Goal: Task Accomplishment & Management: Use online tool/utility

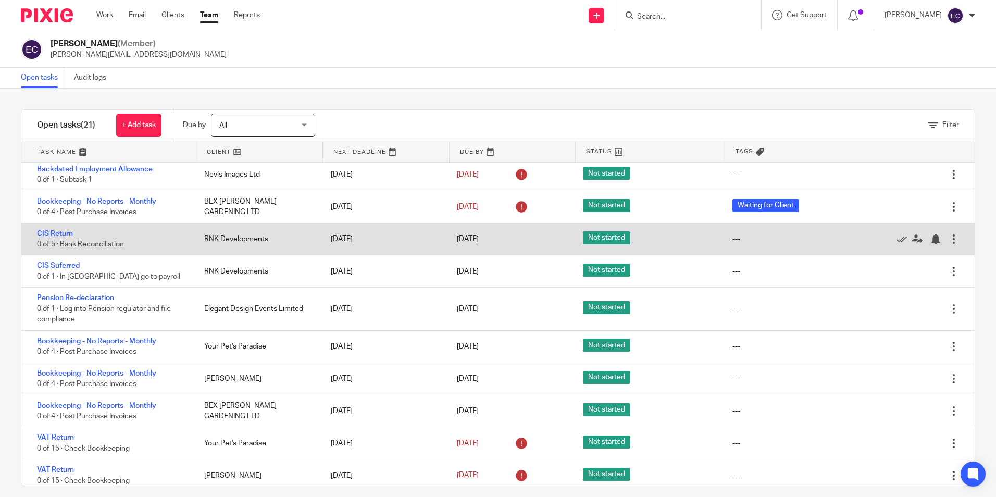
scroll to position [104, 0]
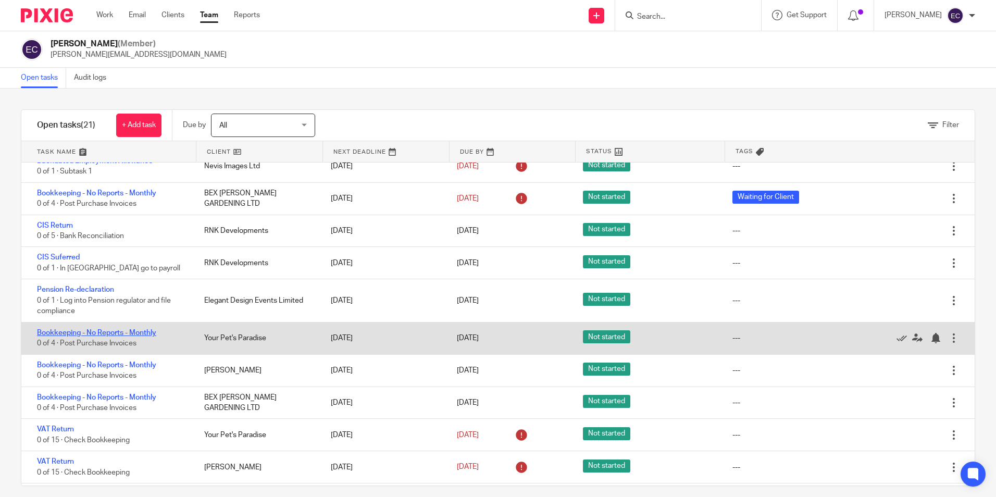
click at [143, 335] on link "Bookkeeping - No Reports - Monthly" at bounding box center [96, 332] width 119 height 7
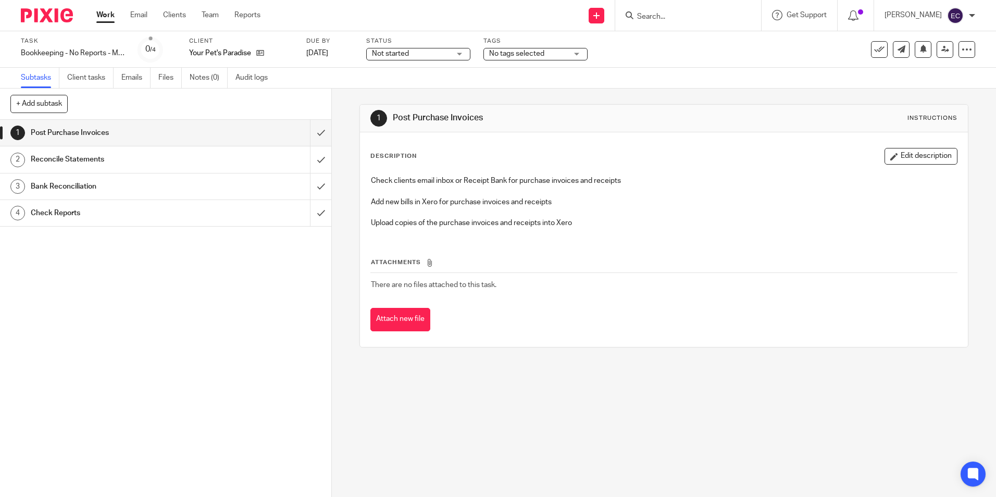
click at [578, 56] on div "No tags selected" at bounding box center [535, 54] width 104 height 13
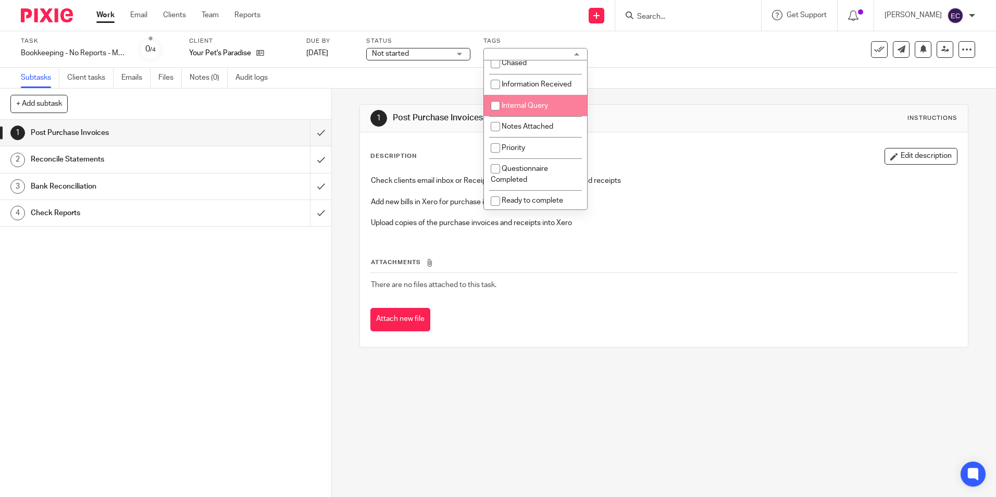
scroll to position [260, 0]
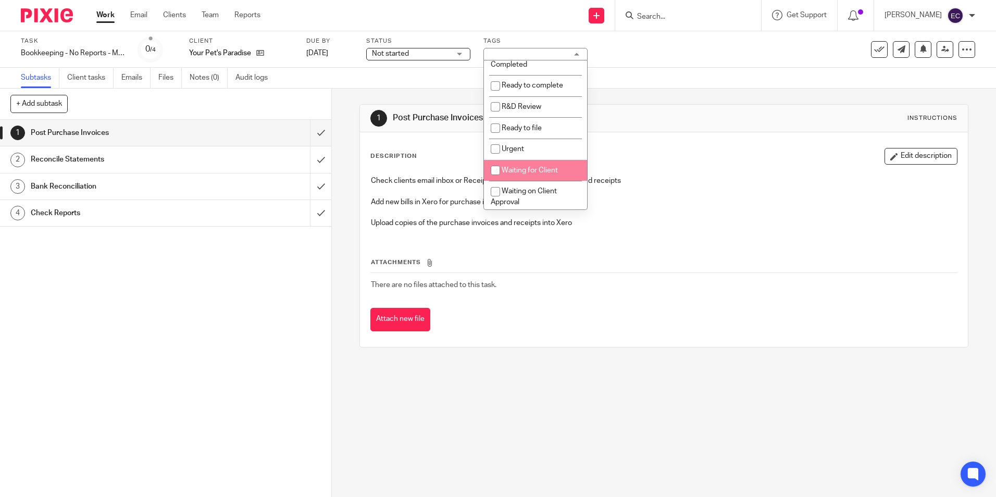
click at [551, 166] on li "Waiting for Client" at bounding box center [535, 170] width 103 height 21
checkbox input "true"
click at [602, 443] on div "1 Post Purchase Invoices Instructions Description Edit description Check client…" at bounding box center [664, 293] width 664 height 408
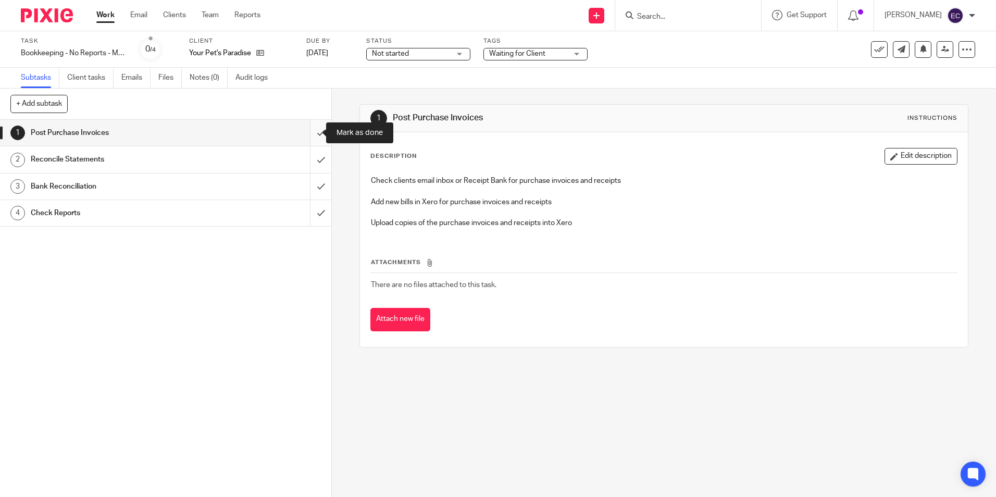
click at [309, 132] on input "submit" at bounding box center [165, 133] width 331 height 26
